Goal: Task Accomplishment & Management: Use online tool/utility

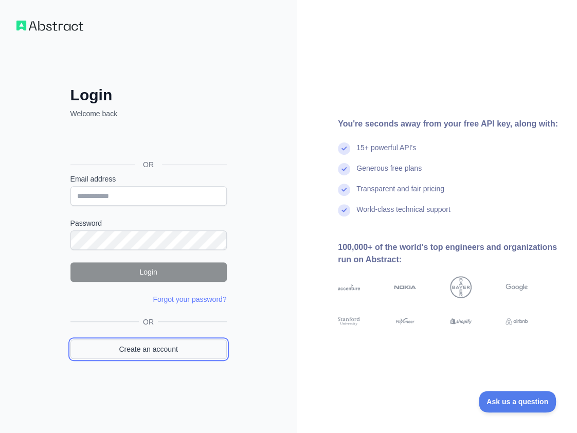
click at [155, 351] on link "Create an account" at bounding box center [148, 350] width 156 height 20
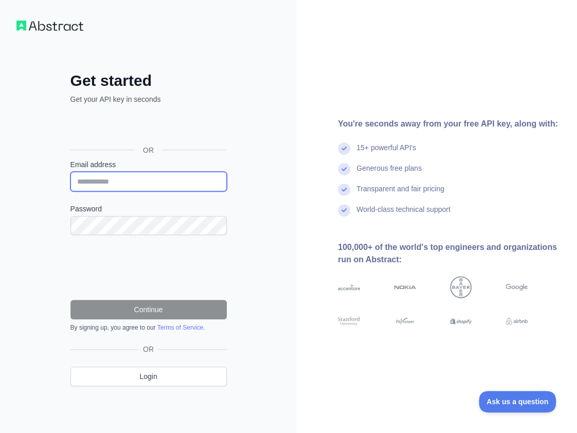
click at [171, 186] on input "Email address" at bounding box center [148, 182] width 156 height 20
paste input "**********"
type input "**********"
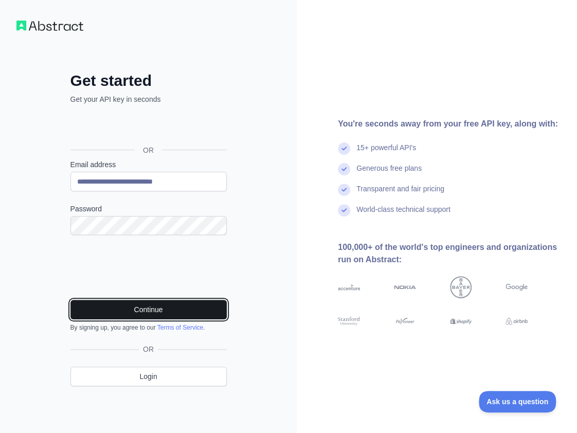
click at [171, 301] on button "Continue" at bounding box center [148, 310] width 156 height 20
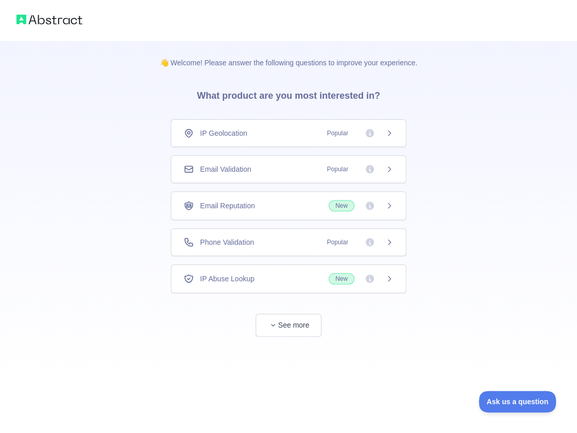
click at [274, 164] on div "Email Validation Popular" at bounding box center [289, 169] width 210 height 10
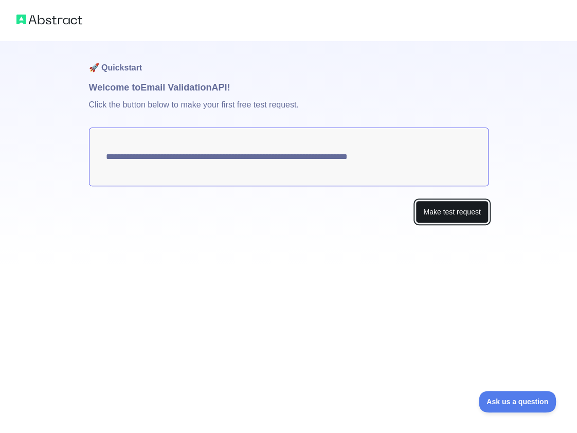
click at [462, 219] on button "Make test request" at bounding box center [452, 212] width 73 height 23
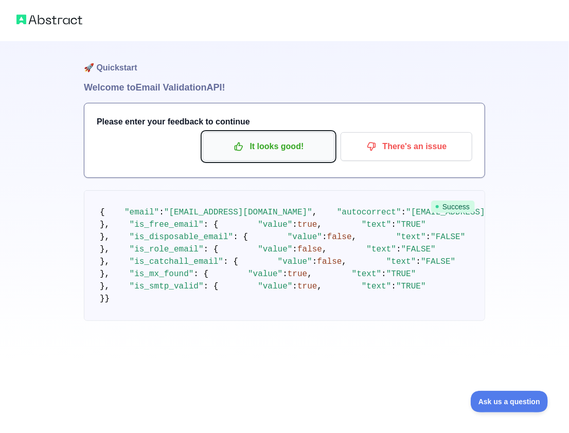
click at [264, 135] on button "It looks good!" at bounding box center [269, 146] width 132 height 29
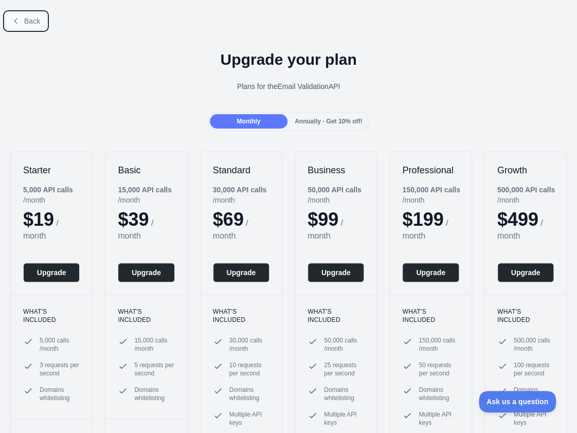
click at [31, 17] on span "Back" at bounding box center [32, 21] width 16 height 8
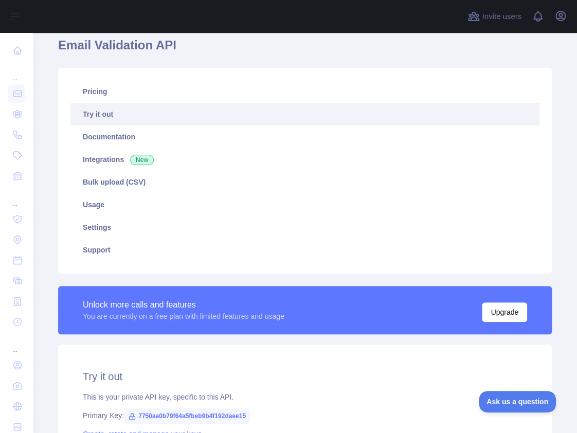
scroll to position [257, 0]
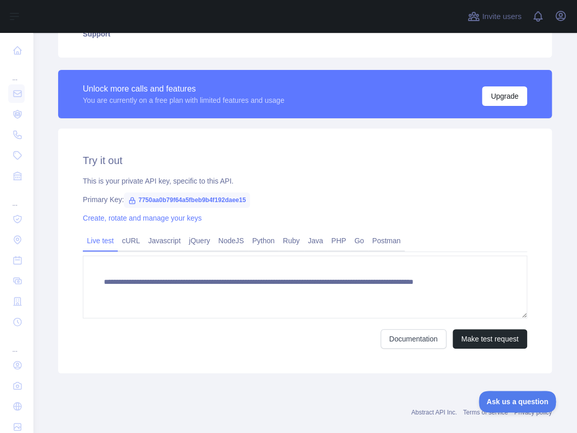
click at [187, 201] on span "7750aa0b79f64a5fbeb9b4f192daee15" at bounding box center [187, 199] width 126 height 15
copy span "7750aa0b79f64a5fbeb9b4f192daee15"
click at [204, 206] on span "7750aa0b79f64a5fbeb9b4f192daee15" at bounding box center [187, 199] width 126 height 15
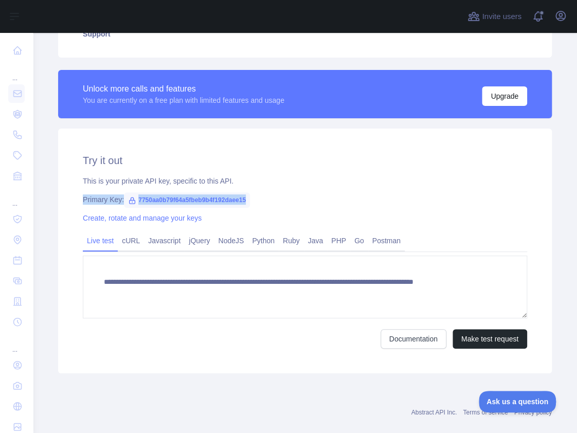
click at [204, 206] on span "7750aa0b79f64a5fbeb9b4f192daee15" at bounding box center [187, 199] width 126 height 15
click at [225, 202] on span "7750aa0b79f64a5fbeb9b4f192daee15" at bounding box center [187, 199] width 126 height 15
click at [374, 197] on div "Primary Key: 7750aa0b79f64a5fbeb9b4f192daee15" at bounding box center [305, 199] width 445 height 10
click at [391, 196] on div "Primary Key: 7750aa0b79f64a5fbeb9b4f192daee15" at bounding box center [305, 199] width 445 height 10
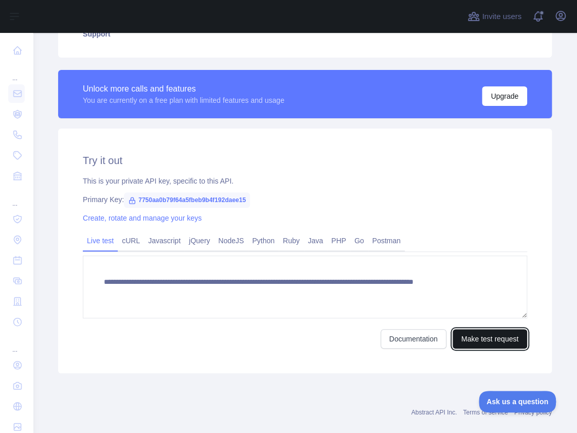
click at [482, 339] on button "Make test request" at bounding box center [490, 339] width 75 height 20
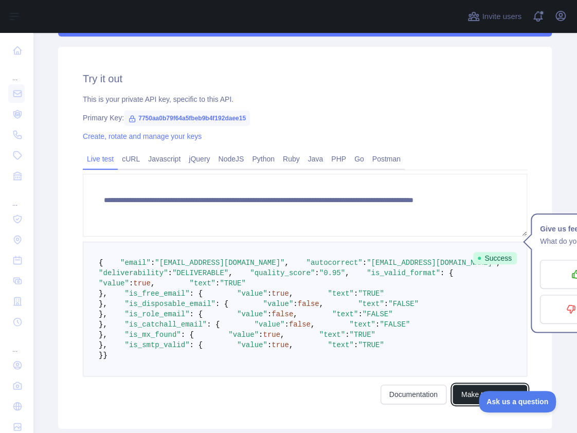
scroll to position [206, 0]
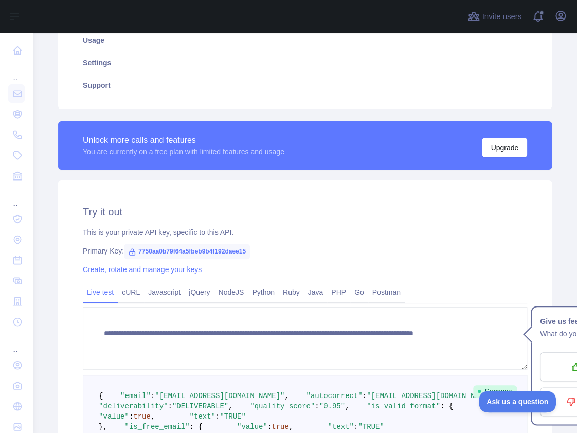
click at [239, 251] on span "7750aa0b79f64a5fbeb9b4f192daee15" at bounding box center [187, 251] width 126 height 15
copy span "7750aa0b79f64a5fbeb9b4f192daee15"
